Goal: Transaction & Acquisition: Purchase product/service

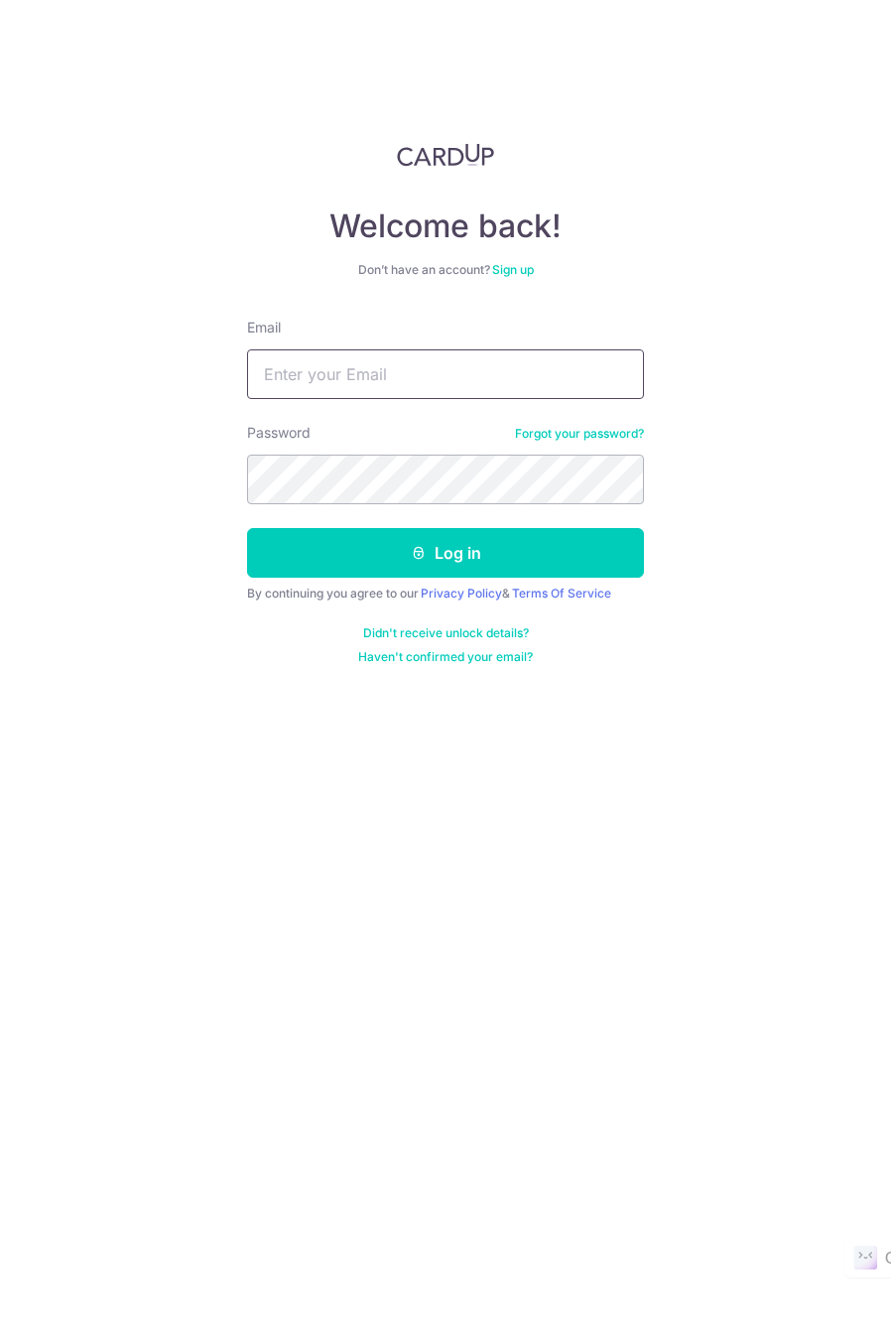
click at [352, 358] on input "Email" at bounding box center [445, 374] width 397 height 50
type input "[EMAIL_ADDRESS][DOMAIN_NAME]"
click at [331, 511] on form "Email marcus.89.koh@gmail.com Password Forgot your password? Log in By continui…" at bounding box center [445, 491] width 397 height 347
click at [247, 528] on button "Log in" at bounding box center [445, 553] width 397 height 50
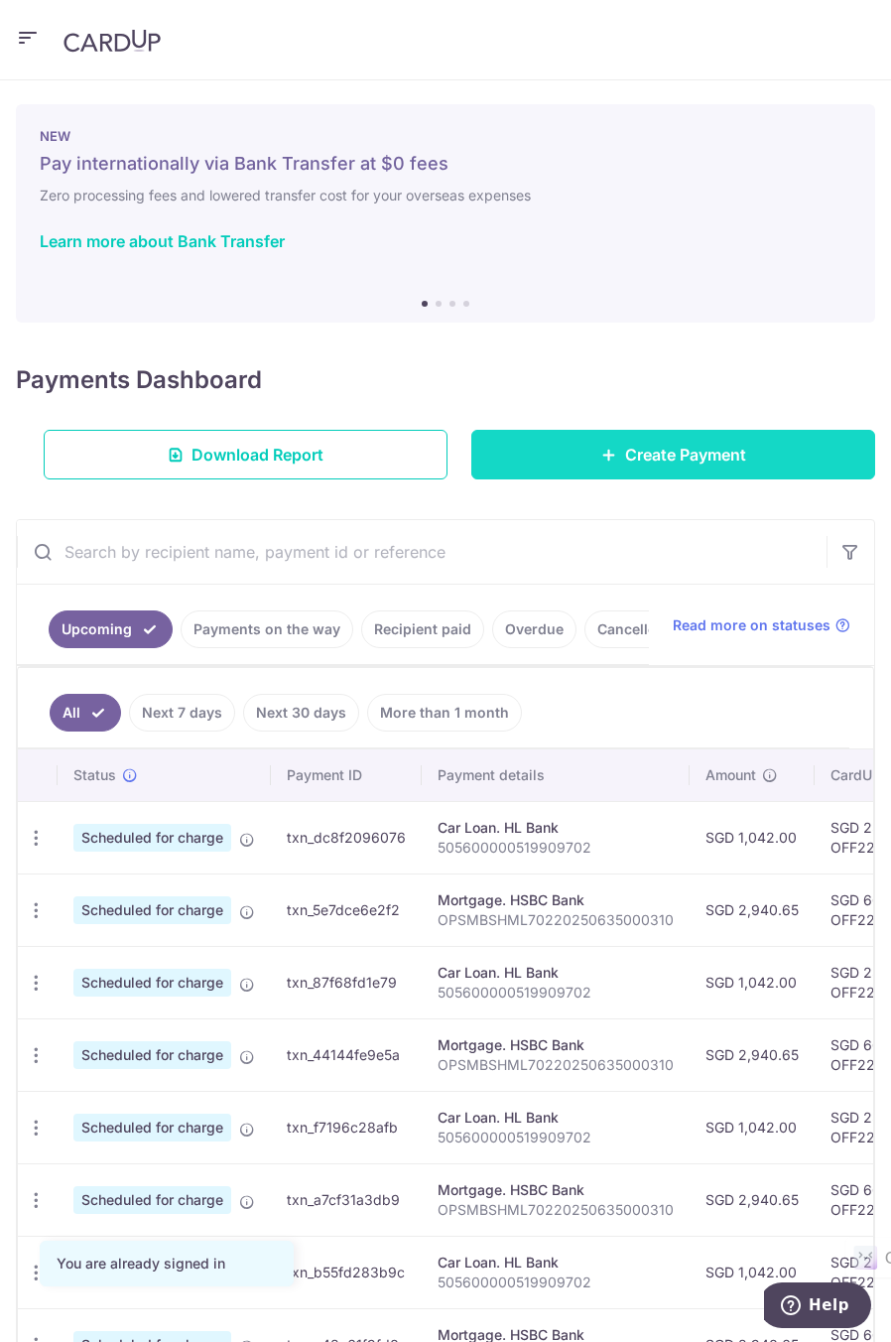
click at [556, 435] on link "Create Payment" at bounding box center [674, 455] width 404 height 50
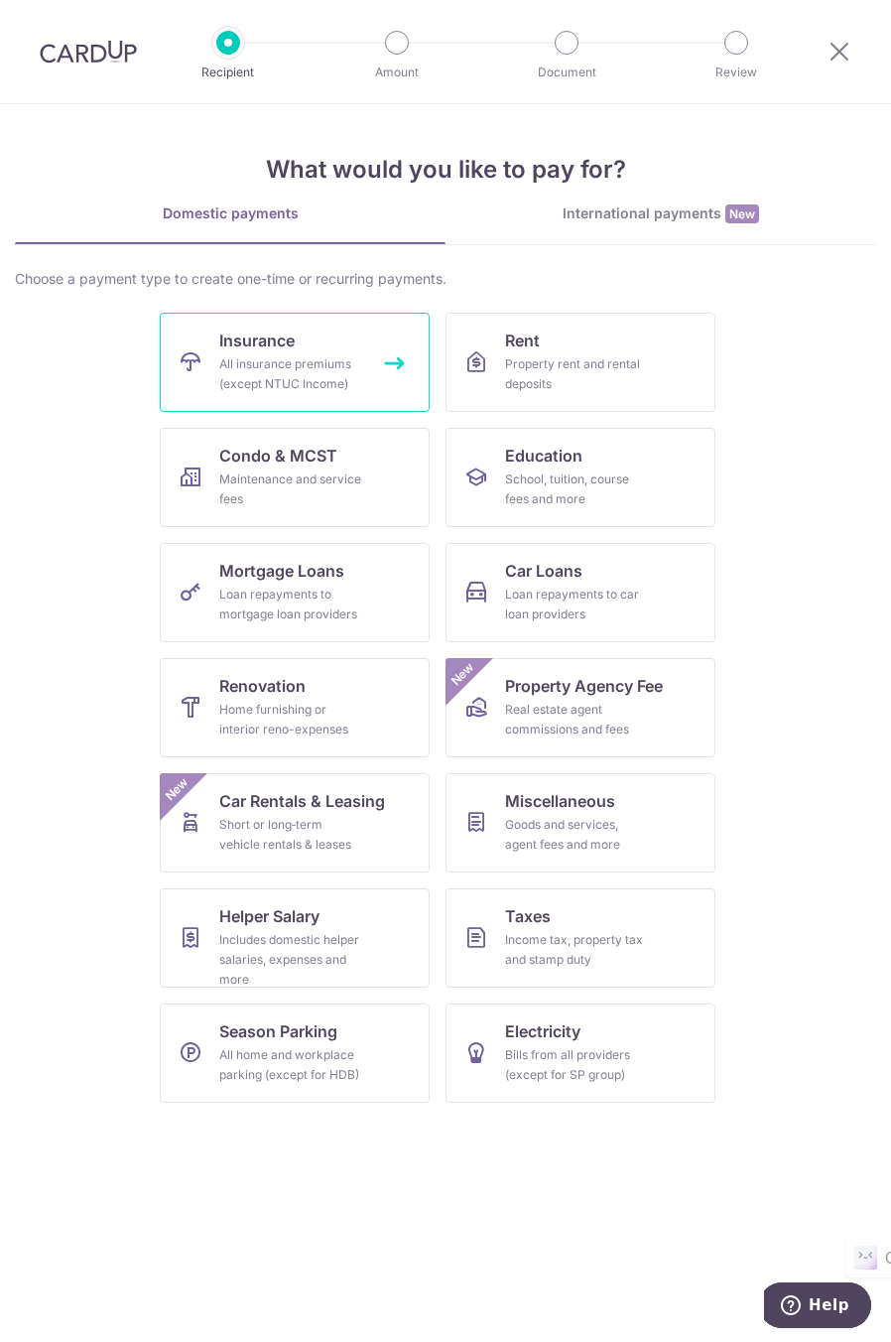
click at [229, 378] on div "All insurance premiums (except NTUC Income)" at bounding box center [290, 374] width 143 height 40
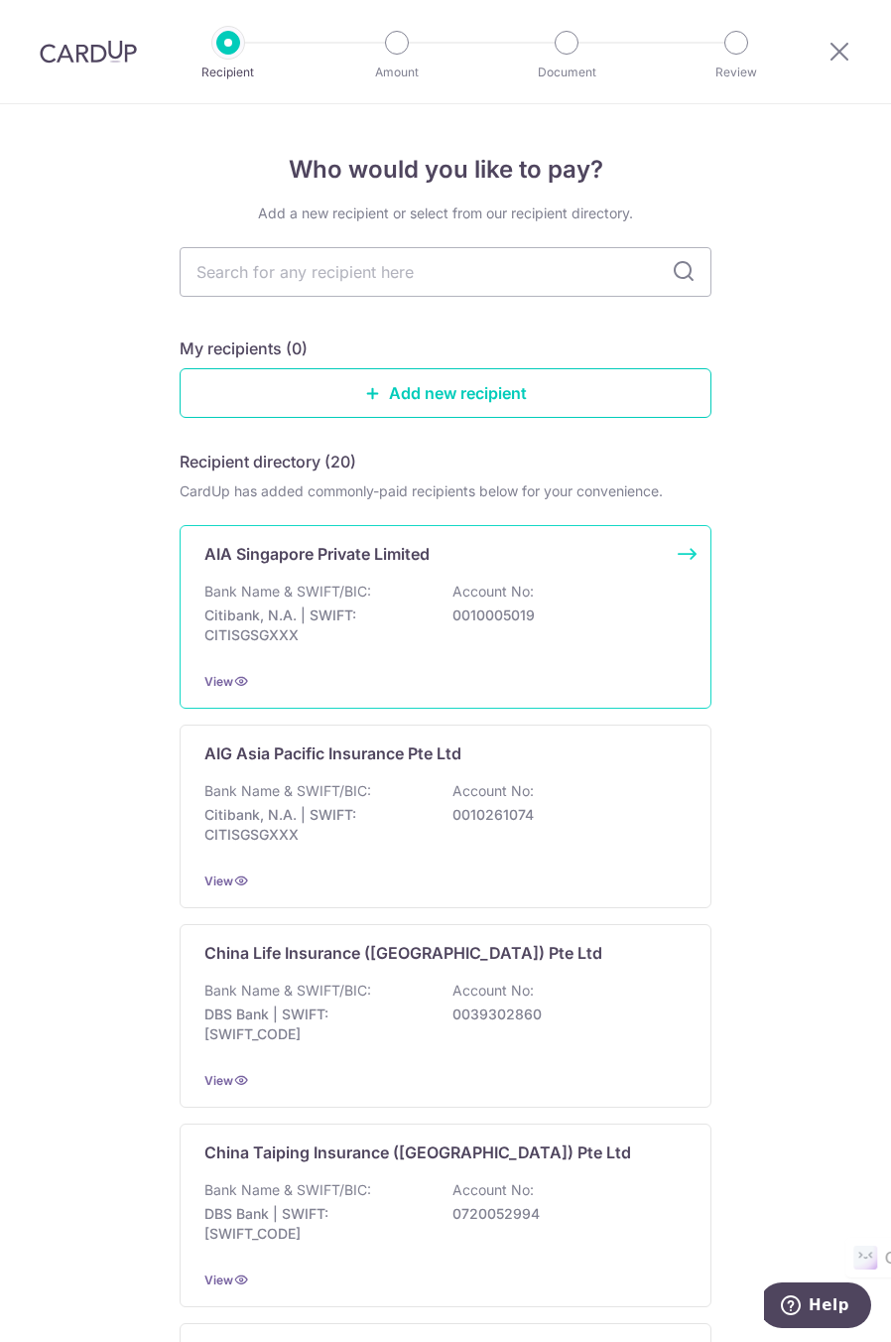
click at [299, 621] on p "Citibank, N.A. | SWIFT: CITISGSGXXX" at bounding box center [315, 626] width 222 height 40
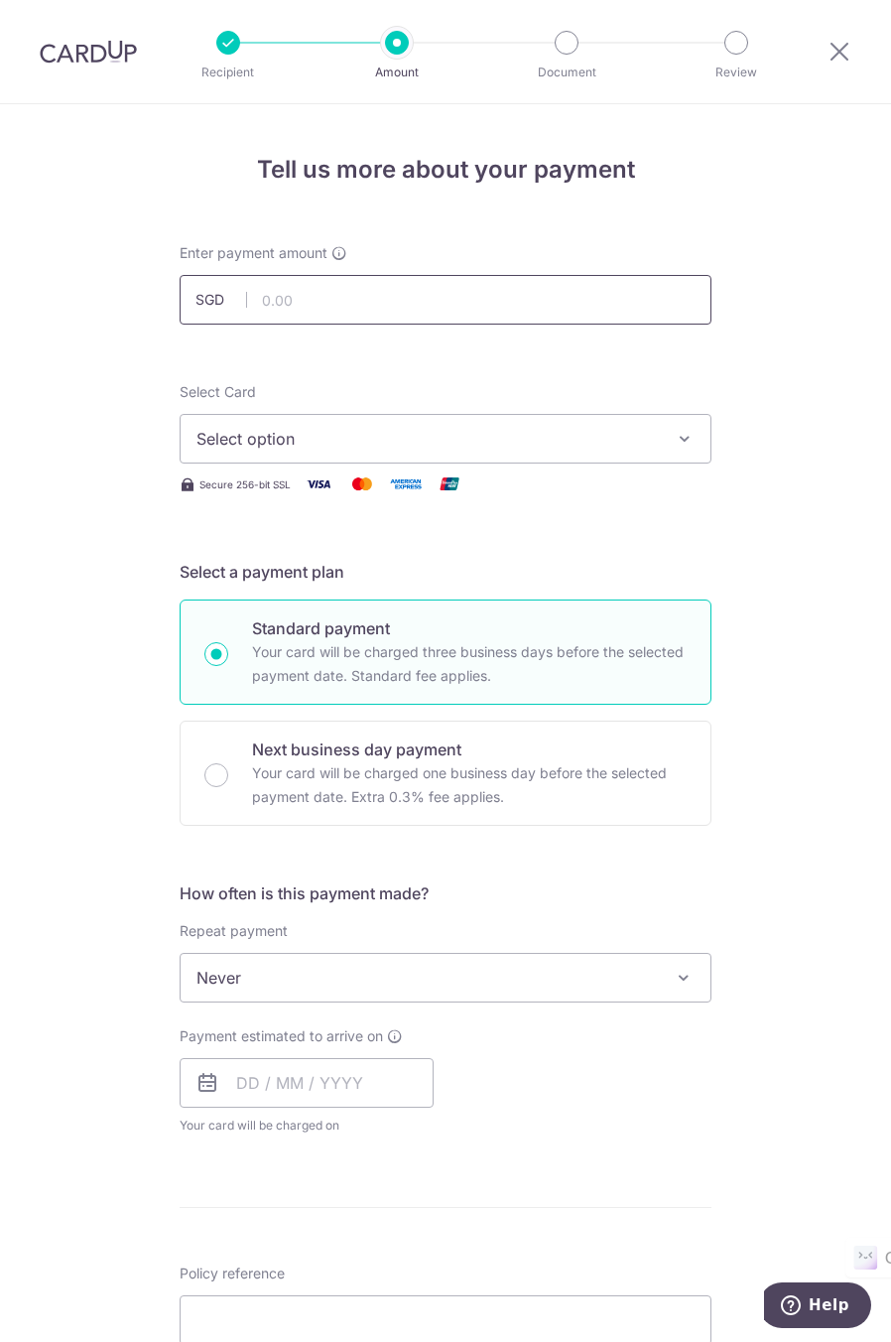
click at [288, 293] on input "text" at bounding box center [446, 300] width 532 height 50
type input "809.50"
click at [140, 375] on div "Tell us more about your payment Enter payment amount SGD 809.50 809.50 Select C…" at bounding box center [445, 1006] width 891 height 1805
click at [226, 436] on span "Select option" at bounding box center [428, 439] width 463 height 24
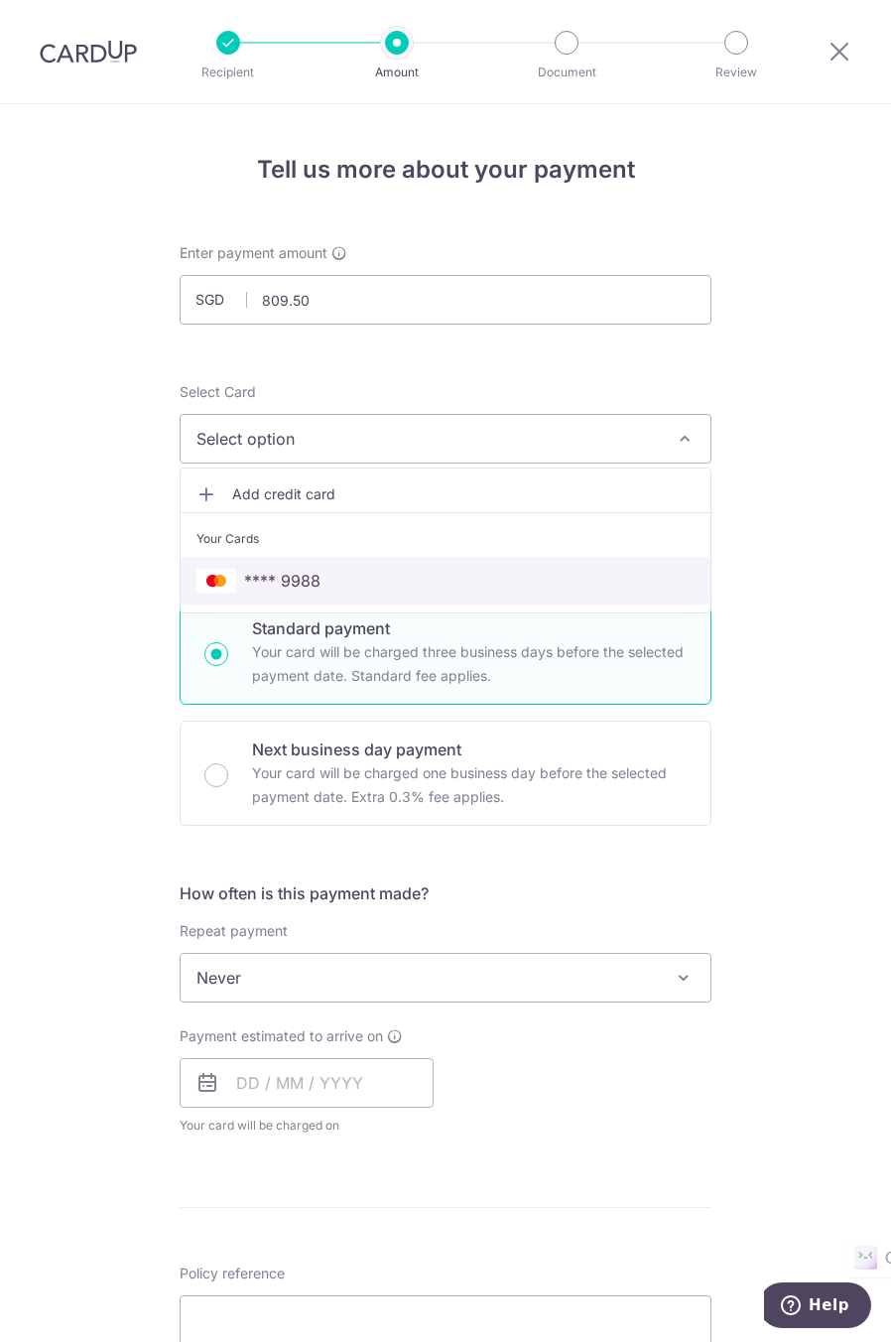
click at [337, 560] on link "**** 9988" at bounding box center [446, 581] width 530 height 48
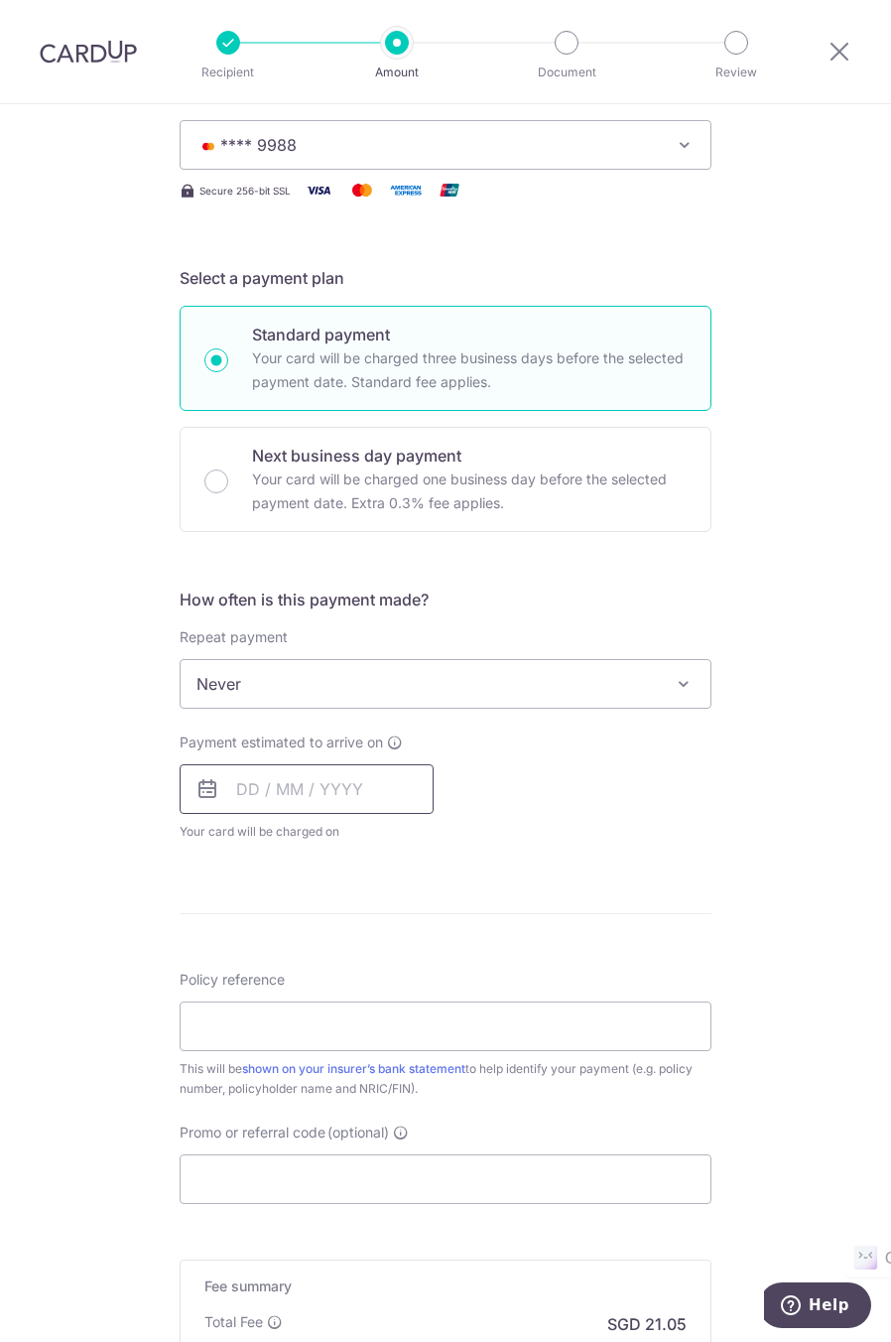
scroll to position [298, 0]
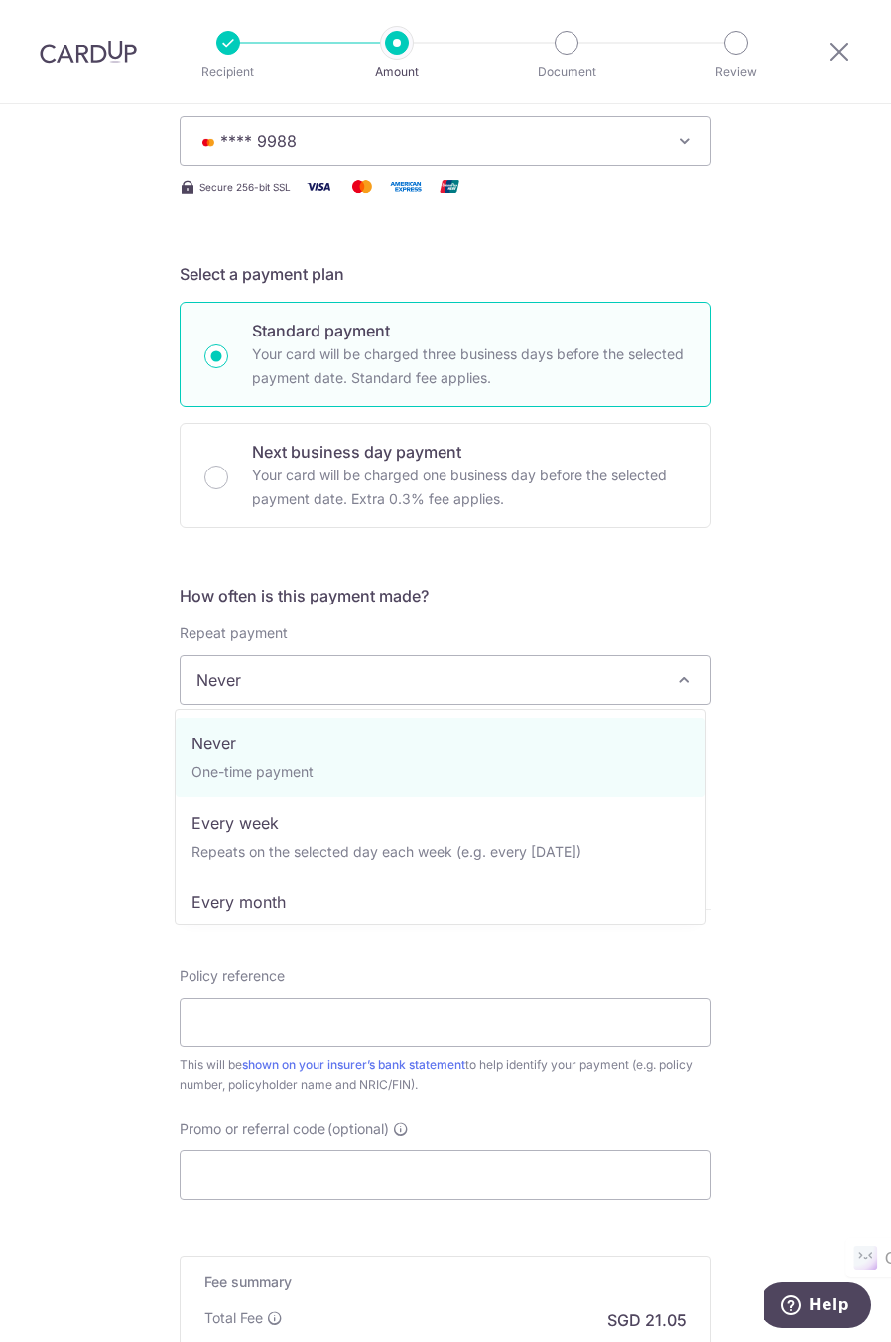
click at [258, 670] on span "Never" at bounding box center [446, 680] width 530 height 48
click at [60, 672] on div "Tell us more about your payment Enter payment amount SGD 809.50 809.50 Select C…" at bounding box center [445, 708] width 891 height 1805
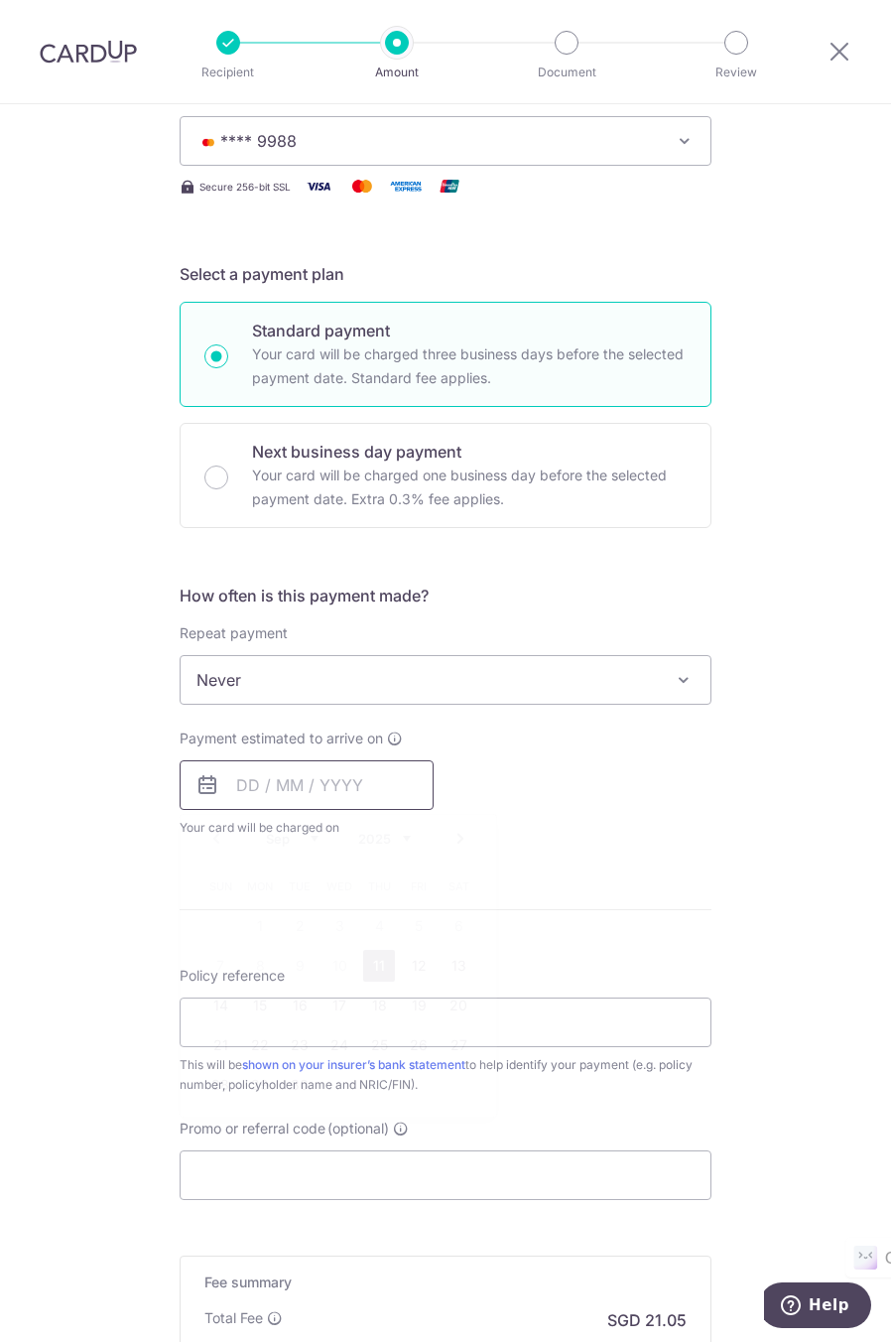
click at [251, 784] on input "text" at bounding box center [307, 785] width 254 height 50
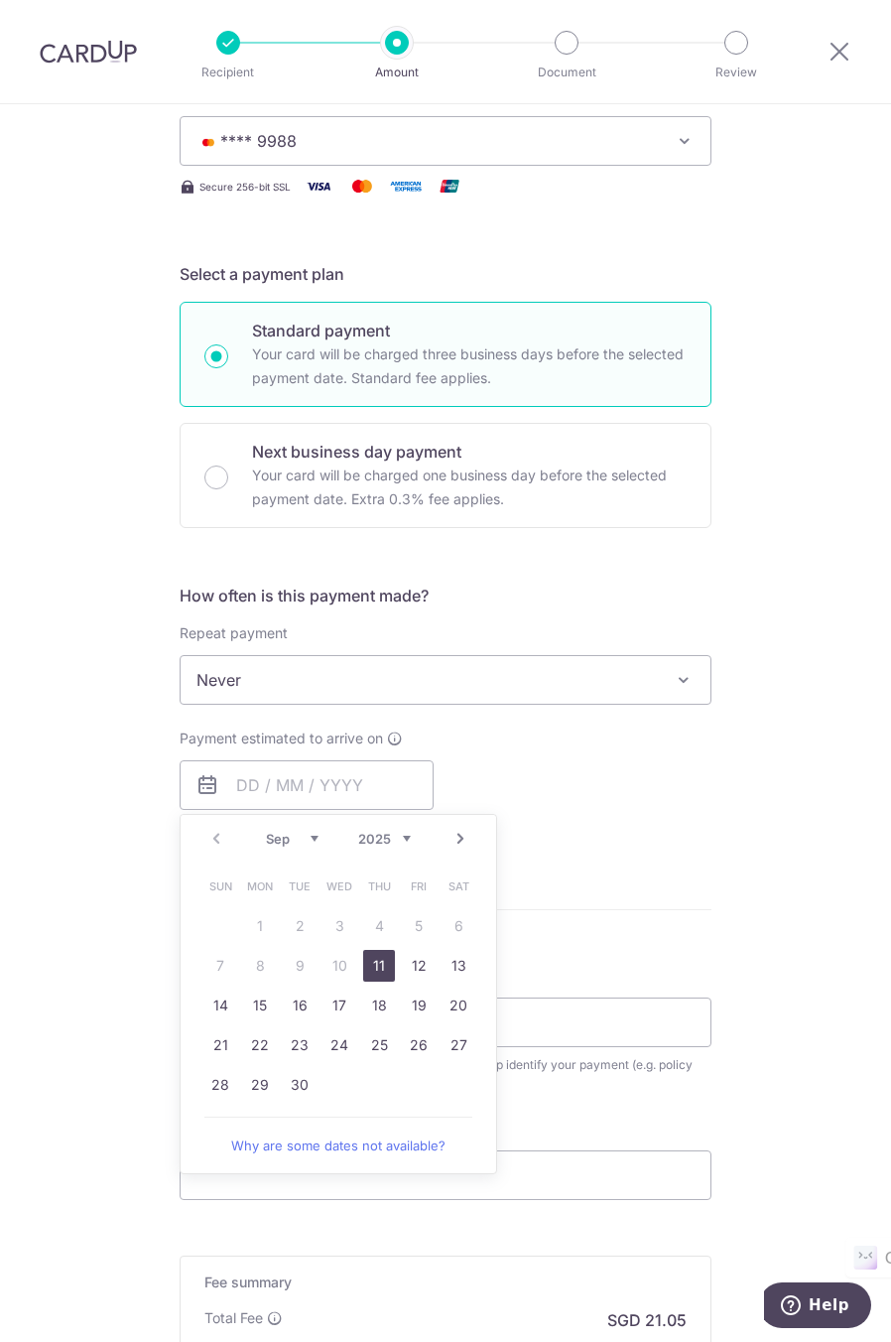
click at [101, 812] on div "Tell us more about your payment Enter payment amount SGD 809.50 809.50 Select C…" at bounding box center [445, 708] width 891 height 1805
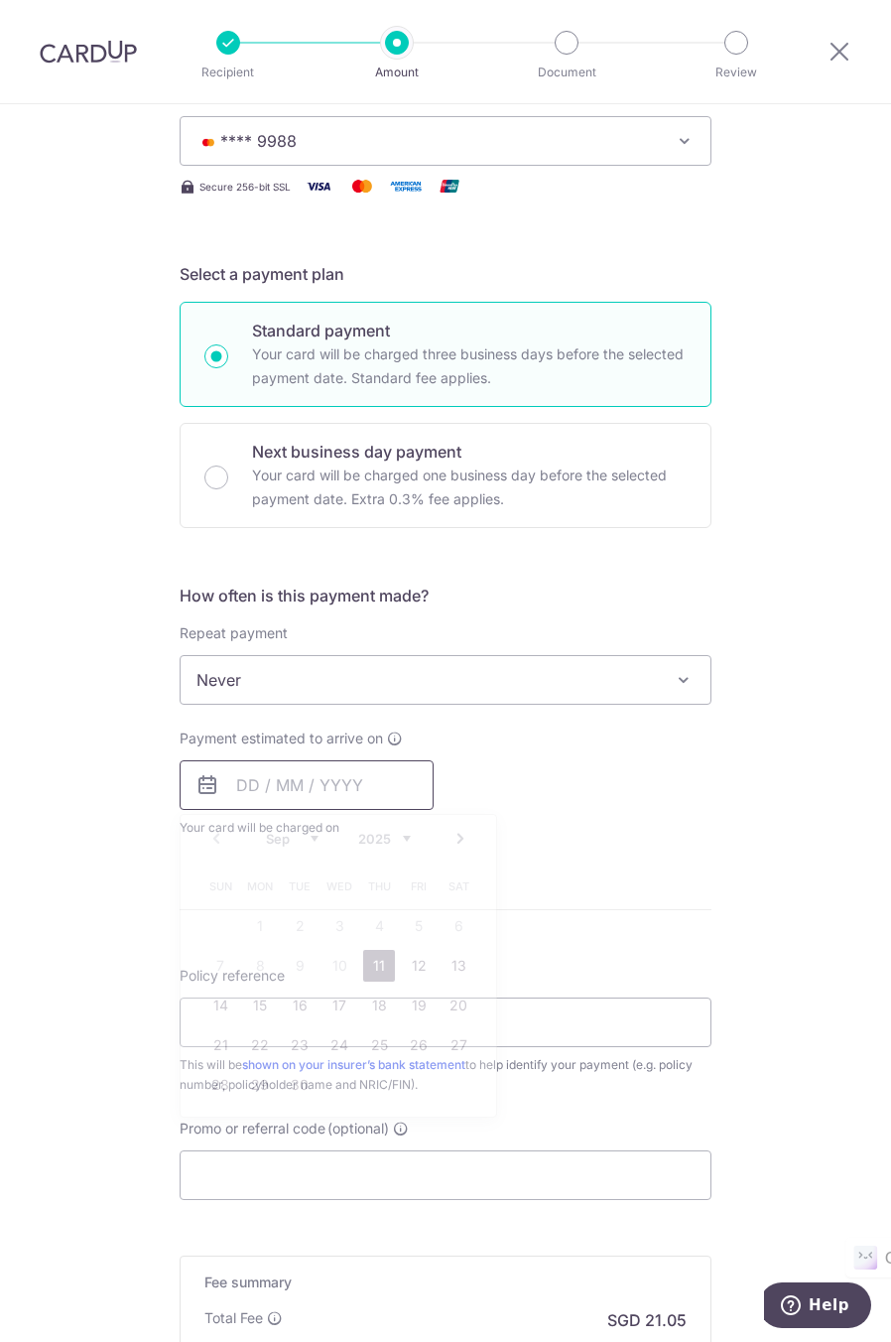
click at [306, 778] on input "text" at bounding box center [307, 785] width 254 height 50
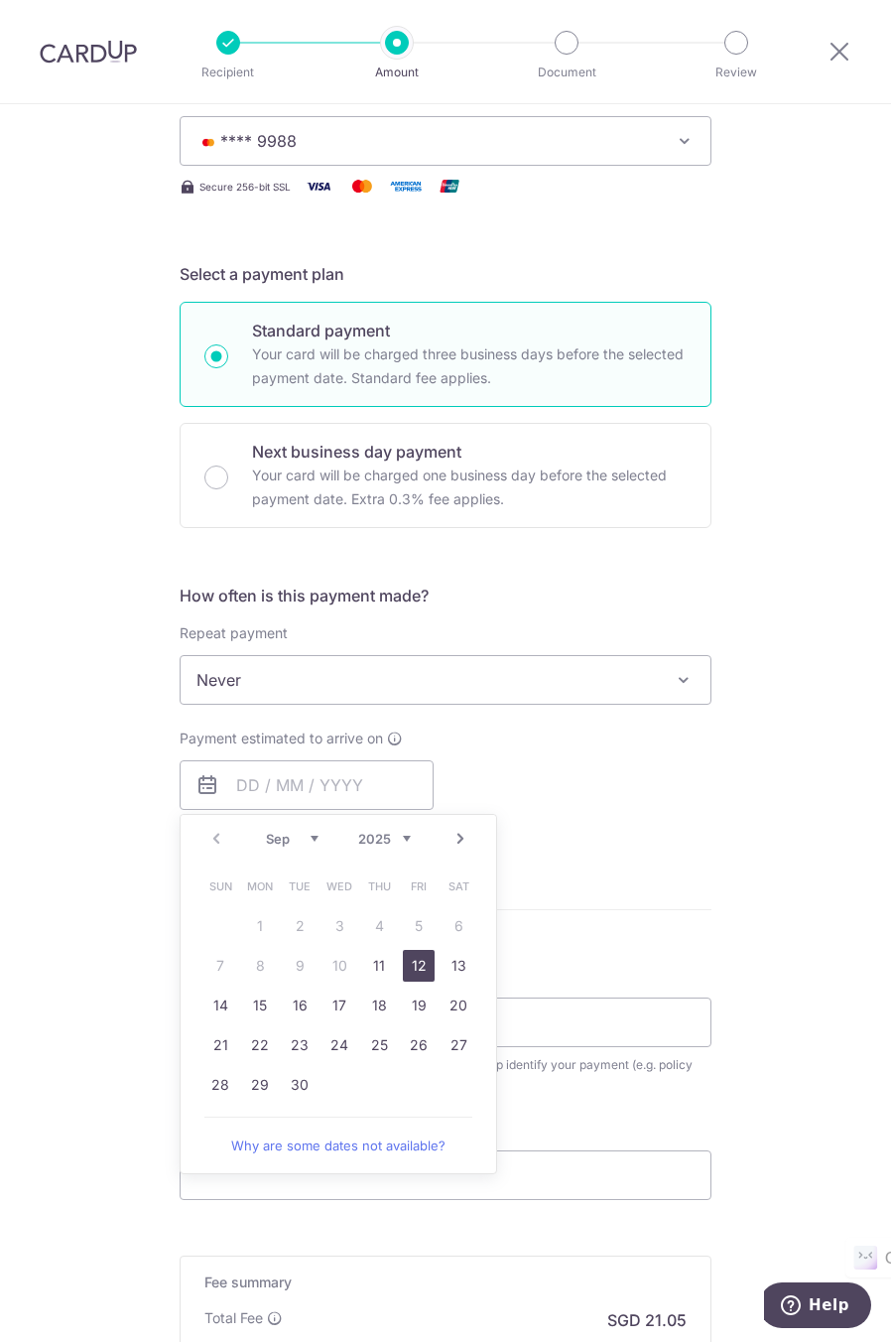
click at [386, 965] on link "11" at bounding box center [379, 966] width 32 height 32
type input "[DATE]"
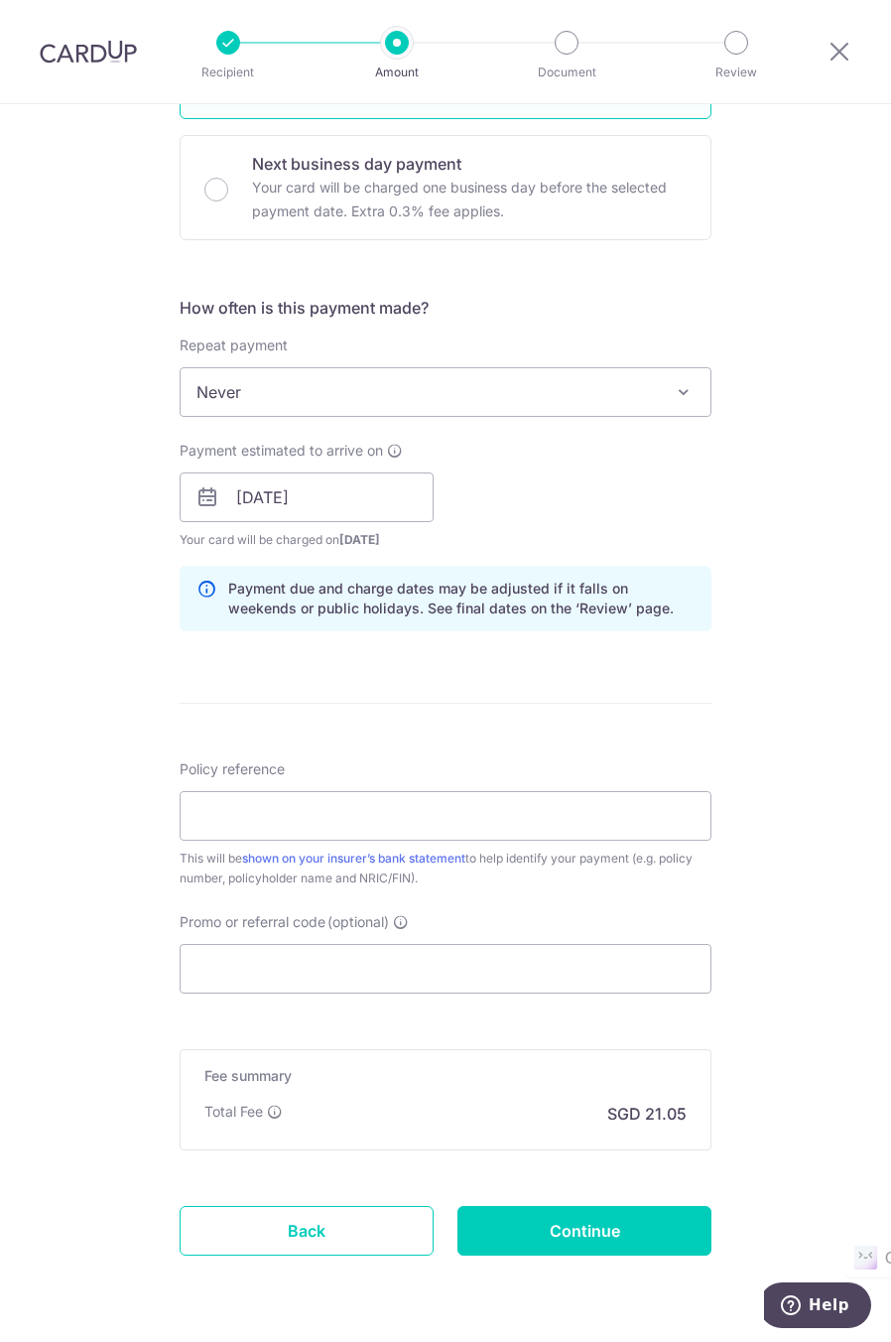
scroll to position [596, 0]
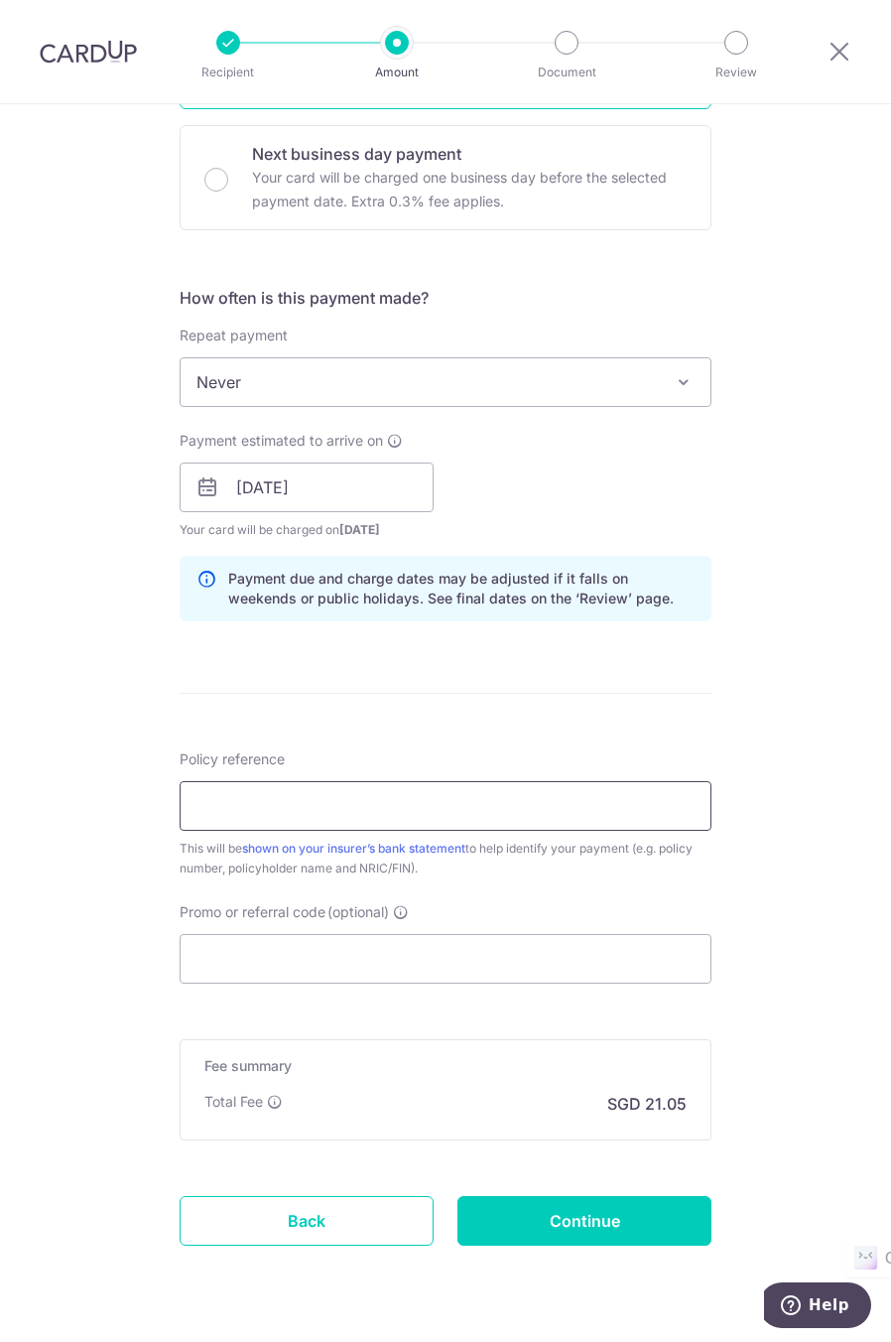
click at [213, 795] on input "Policy reference" at bounding box center [446, 806] width 532 height 50
type input "L536290326"
click at [126, 778] on div "Tell us more about your payment Enter payment amount SGD 809.50 809.50 Select C…" at bounding box center [445, 452] width 891 height 1886
click at [239, 958] on input "Promo or referral code (optional)" at bounding box center [446, 959] width 532 height 50
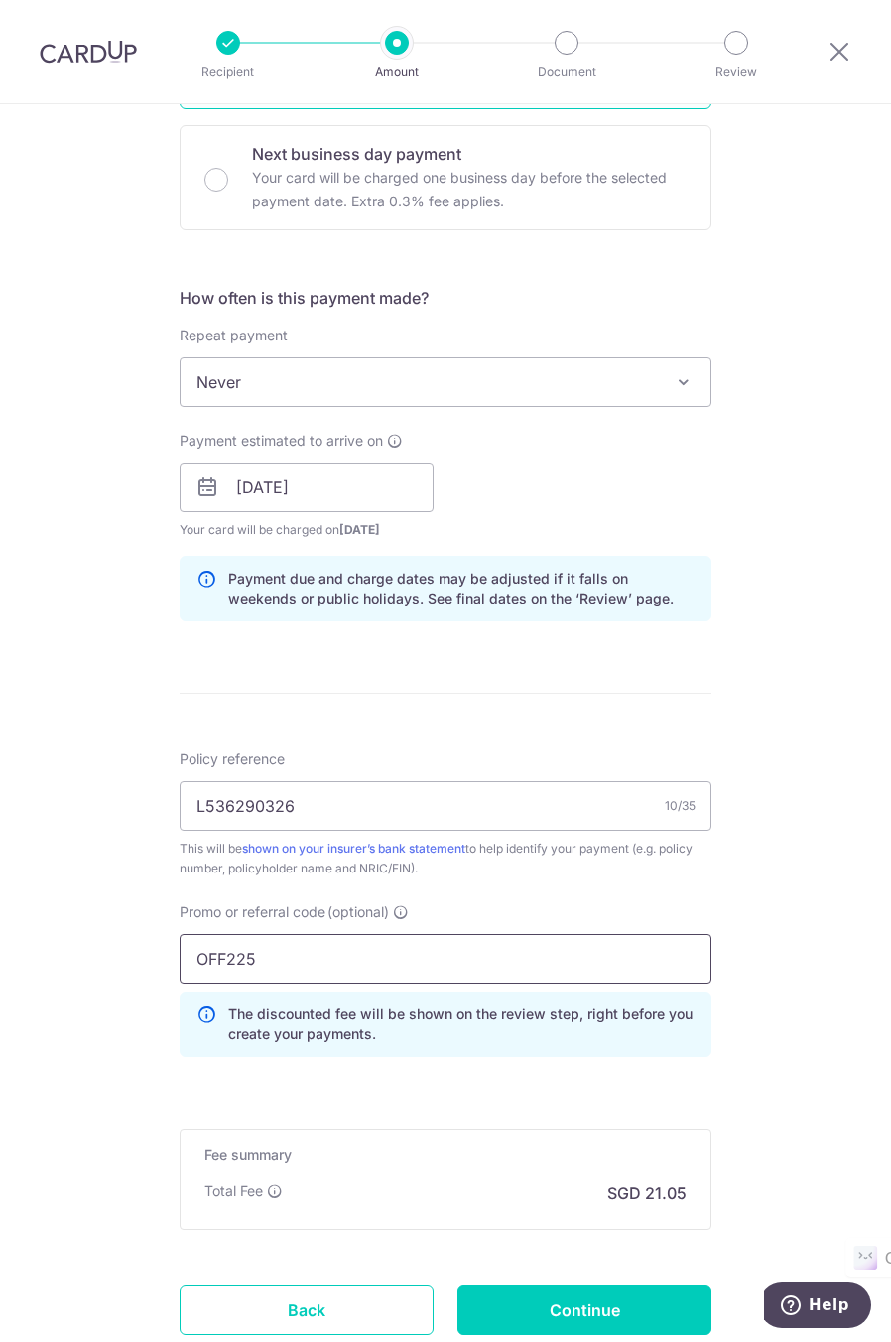
type input "OFF225"
click at [111, 916] on div "Tell us more about your payment Enter payment amount SGD 809.50 809.50 Select C…" at bounding box center [445, 496] width 891 height 1975
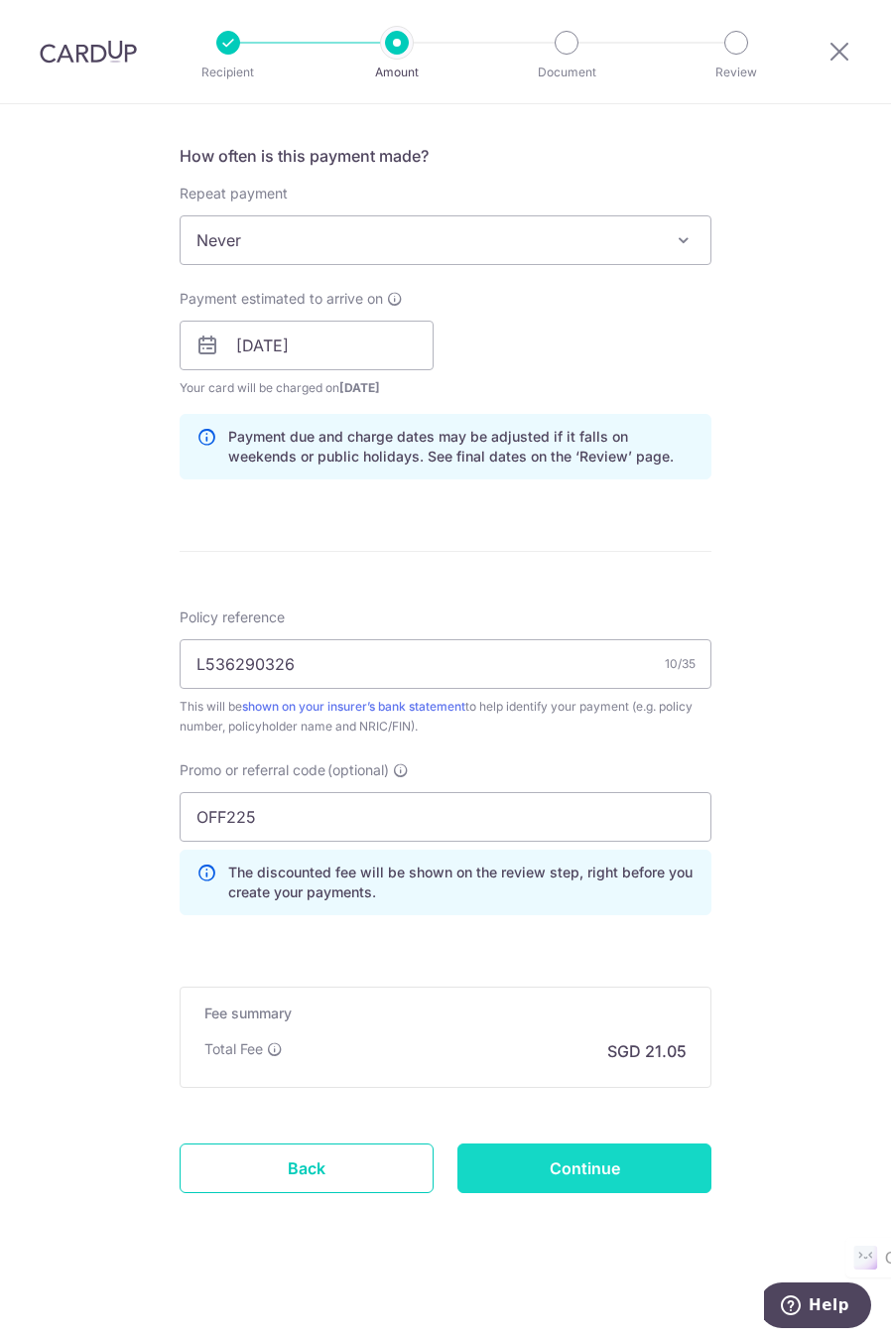
drag, startPoint x: 551, startPoint y: 1167, endPoint x: 404, endPoint y: 1153, distance: 147.6
click at [550, 1168] on input "Continue" at bounding box center [585, 1169] width 254 height 50
type input "Create Schedule"
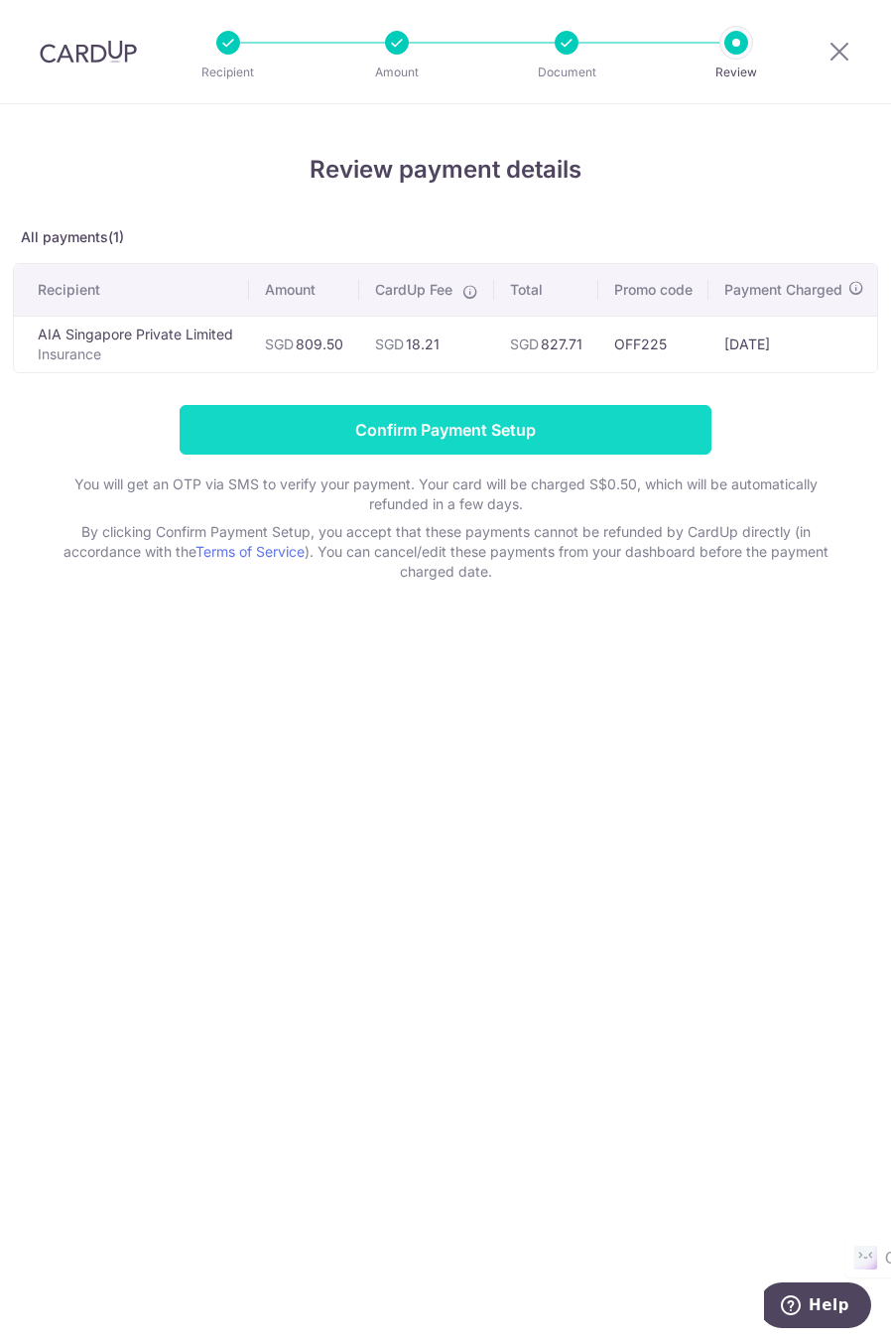
click at [421, 437] on input "Confirm Payment Setup" at bounding box center [446, 430] width 532 height 50
